Goal: Information Seeking & Learning: Learn about a topic

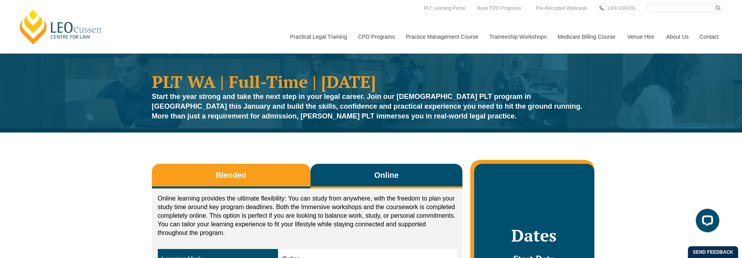
click at [217, 175] on span "Blended" at bounding box center [231, 175] width 31 height 11
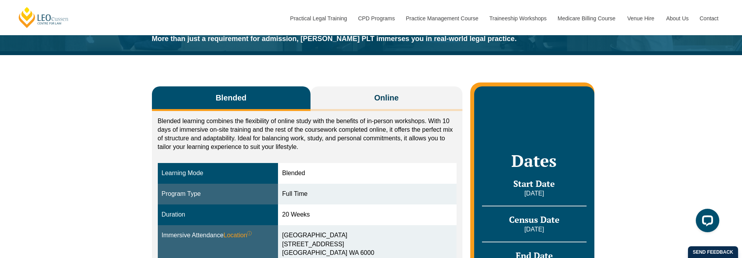
scroll to position [78, 0]
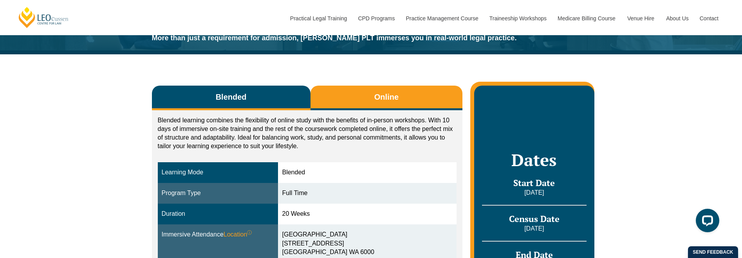
click at [346, 91] on button "Online" at bounding box center [386, 98] width 152 height 25
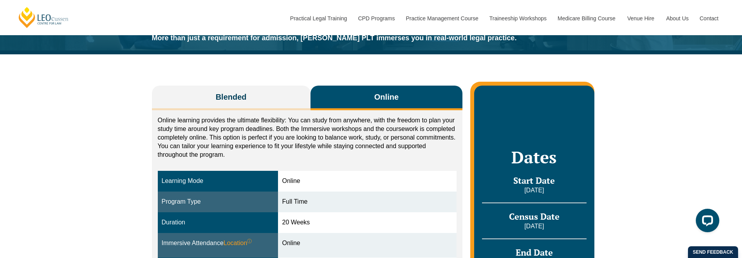
scroll to position [0, 0]
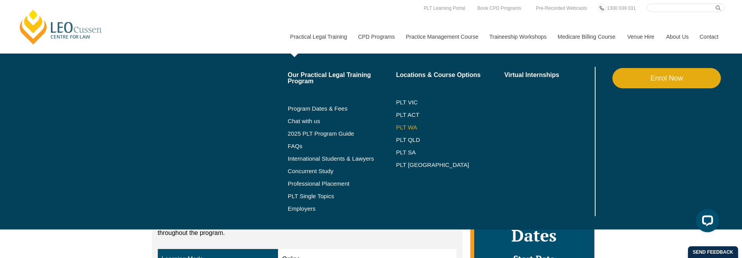
click at [397, 126] on link "PLT WA" at bounding box center [440, 127] width 89 height 6
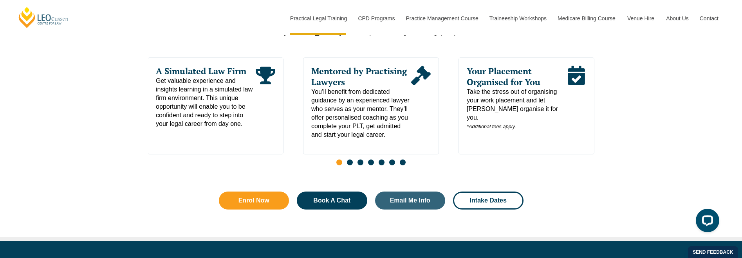
click at [350, 166] on span "Go to slide 2" at bounding box center [350, 163] width 6 height 6
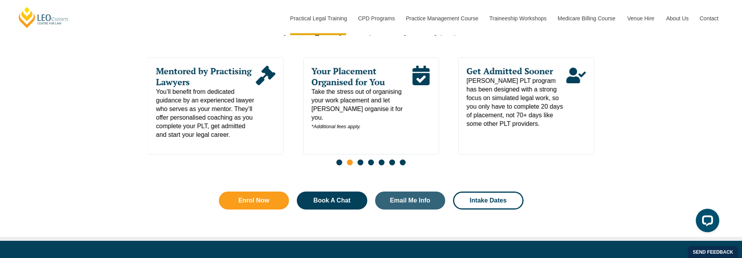
click at [360, 166] on span "Go to slide 3" at bounding box center [360, 163] width 6 height 6
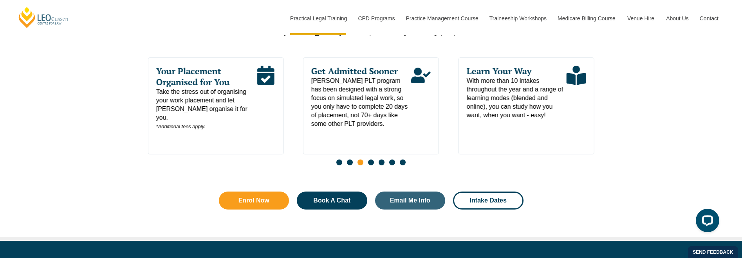
click at [371, 165] on span "Go to slide 4" at bounding box center [371, 163] width 6 height 6
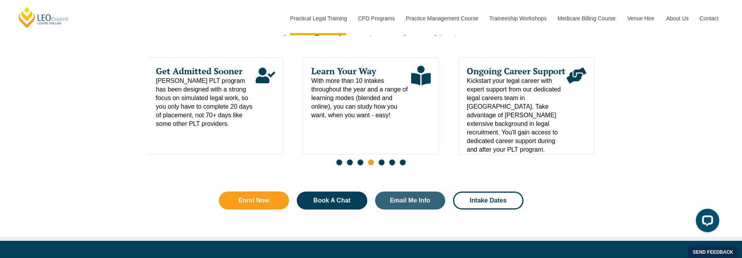
click at [382, 166] on span "Go to slide 5" at bounding box center [382, 163] width 6 height 6
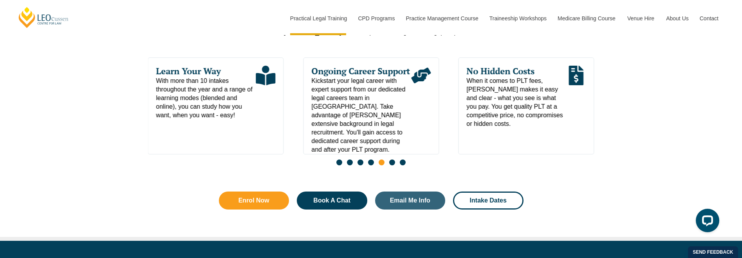
click at [390, 165] on span "Go to slide 6" at bounding box center [392, 163] width 6 height 6
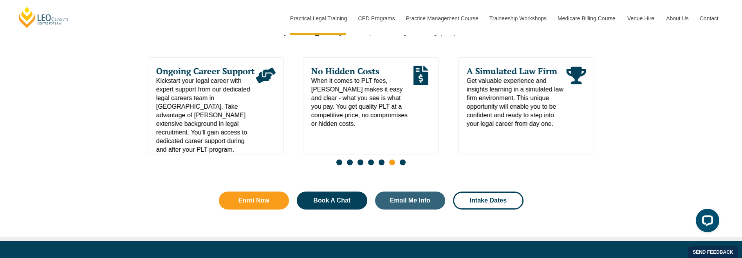
click at [400, 165] on span "Go to slide 7" at bounding box center [403, 163] width 6 height 6
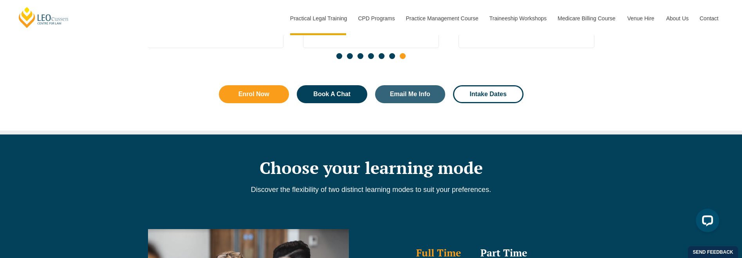
scroll to position [548, 0]
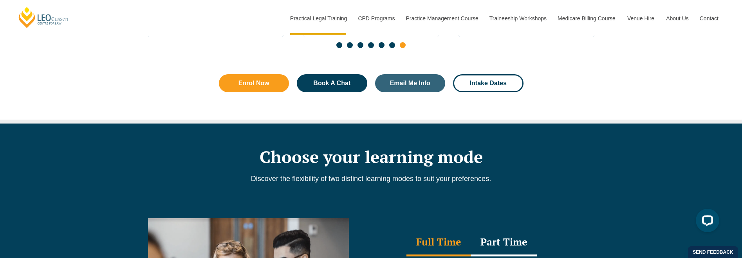
click at [478, 84] on span "Intake Dates" at bounding box center [488, 83] width 37 height 6
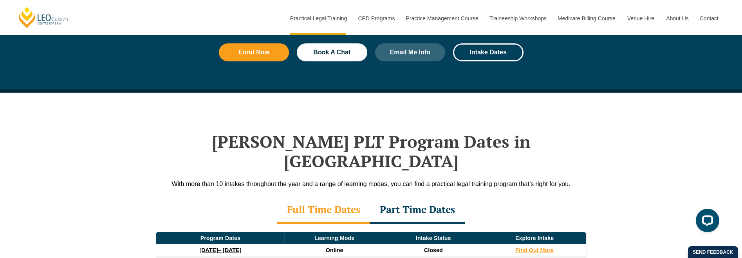
scroll to position [1022, 0]
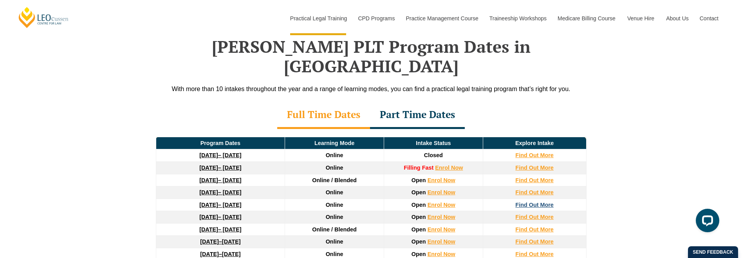
click at [539, 202] on strong "Find Out More" at bounding box center [534, 205] width 38 height 6
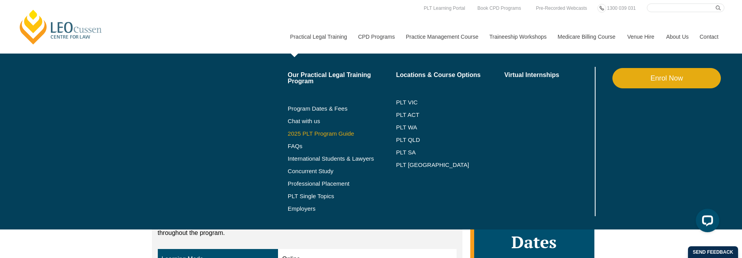
click at [308, 132] on link "2025 PLT Program Guide" at bounding box center [332, 134] width 89 height 6
